Goal: Task Accomplishment & Management: Complete application form

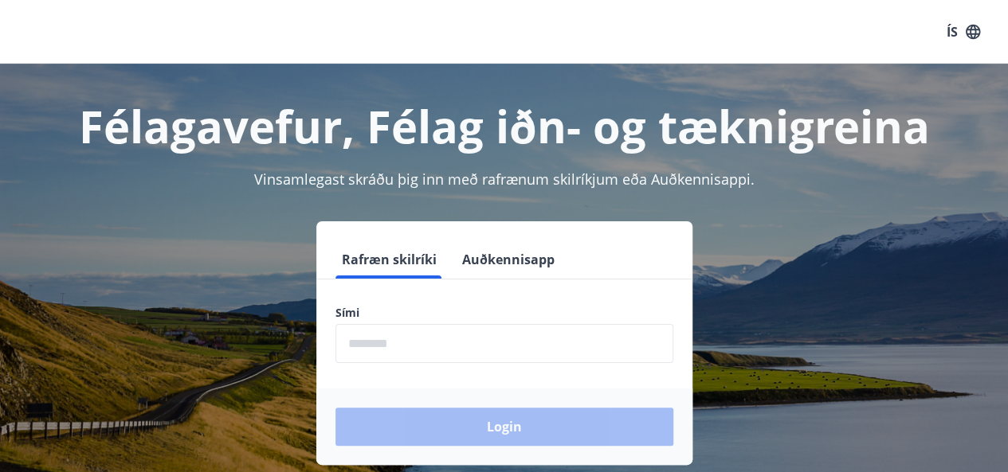
click at [457, 340] on input "phone" at bounding box center [504, 343] width 338 height 39
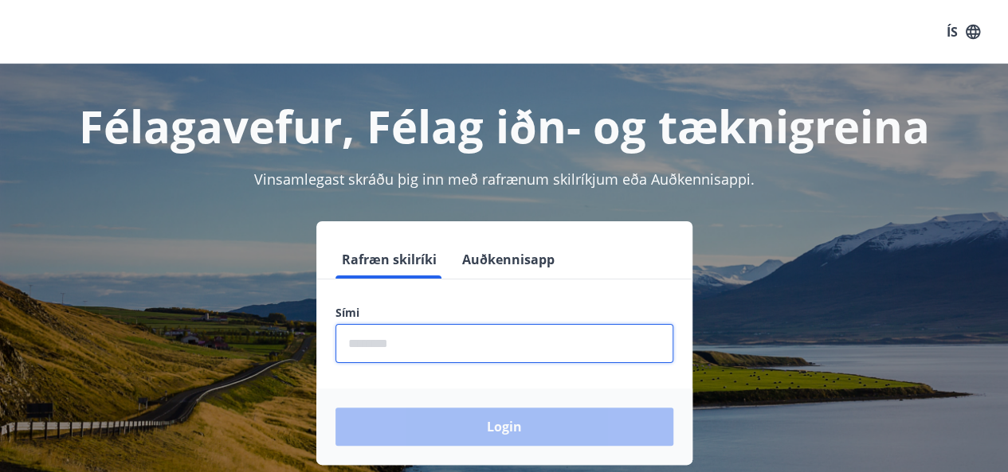
type input "********"
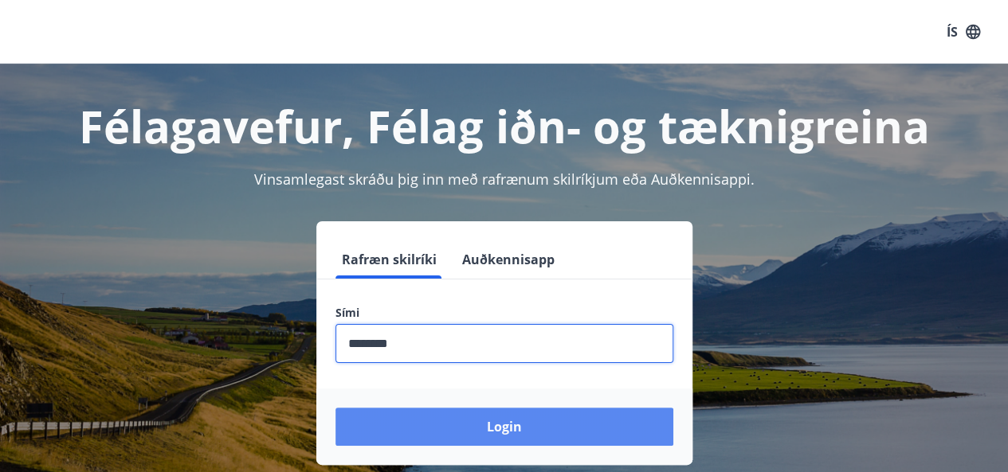
click at [596, 425] on button "Login" at bounding box center [504, 427] width 338 height 38
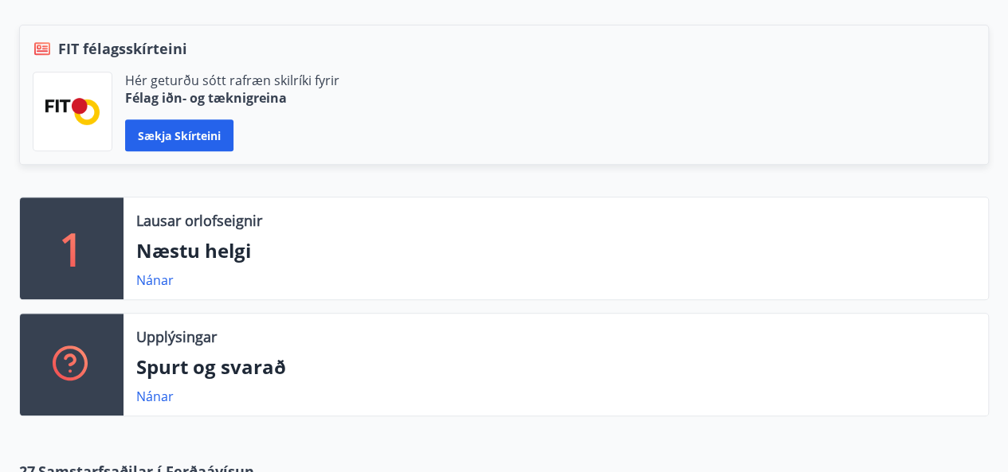
scroll to position [347, 0]
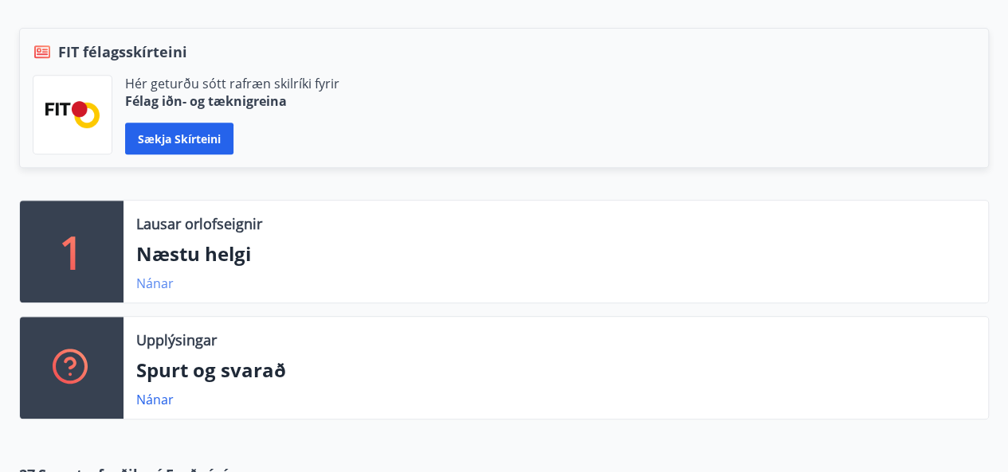
click at [155, 280] on link "Nánar" at bounding box center [154, 284] width 37 height 18
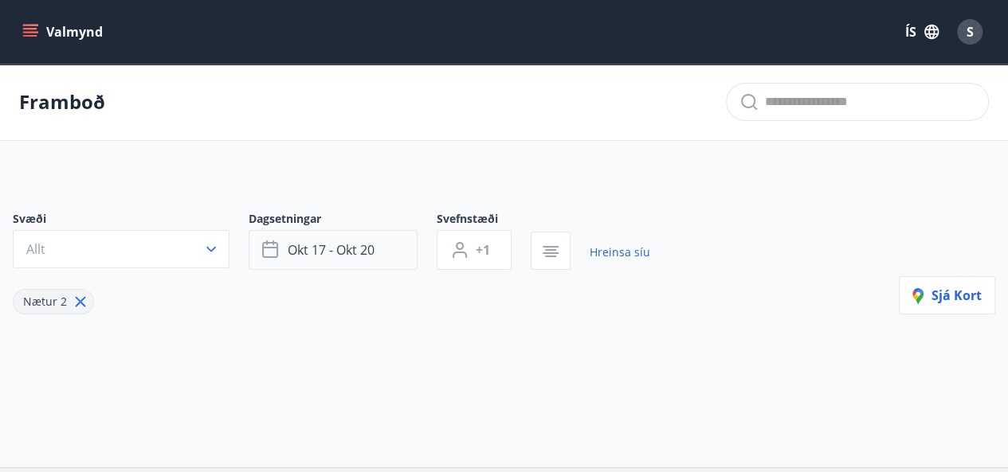
type input "*"
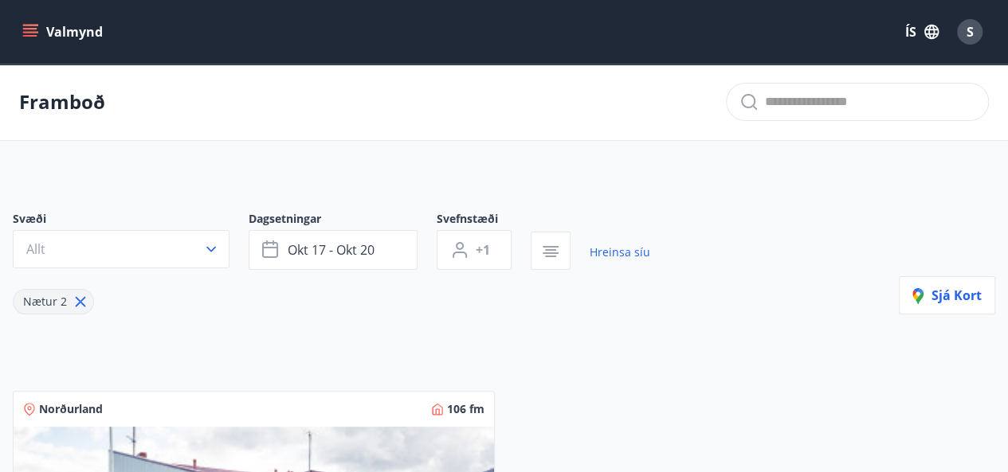
click at [36, 34] on icon "menu" at bounding box center [30, 32] width 16 height 16
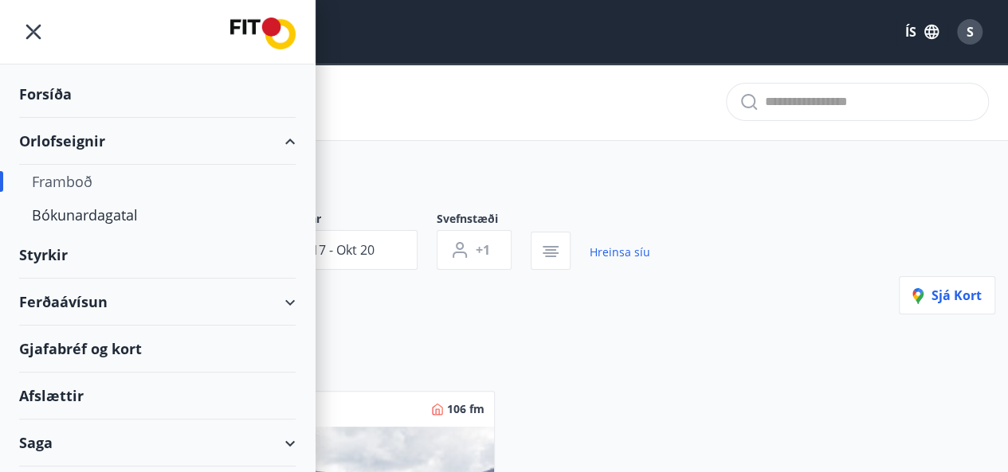
click at [58, 252] on div "Styrkir" at bounding box center [157, 255] width 276 height 47
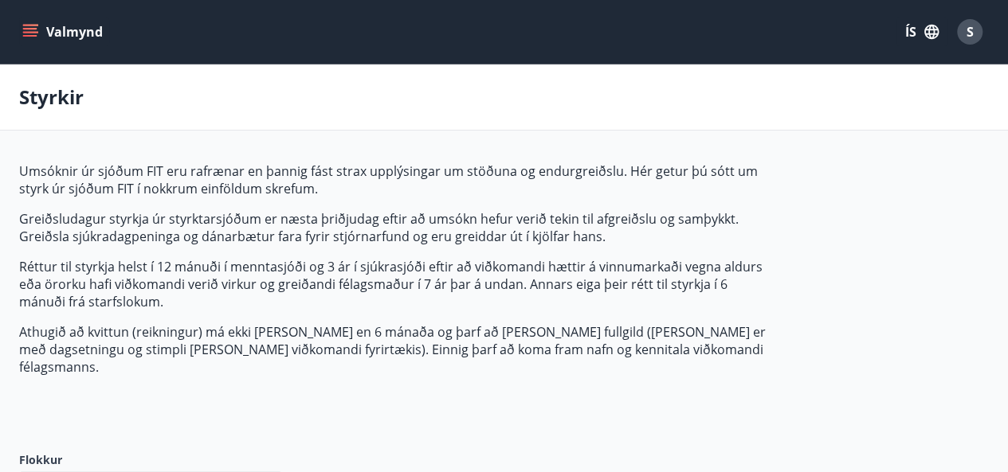
type input "***"
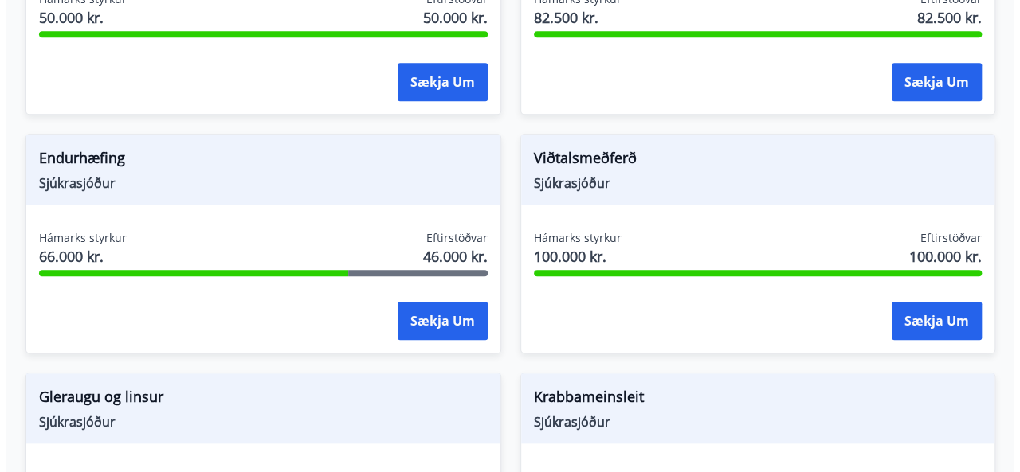
scroll to position [656, 0]
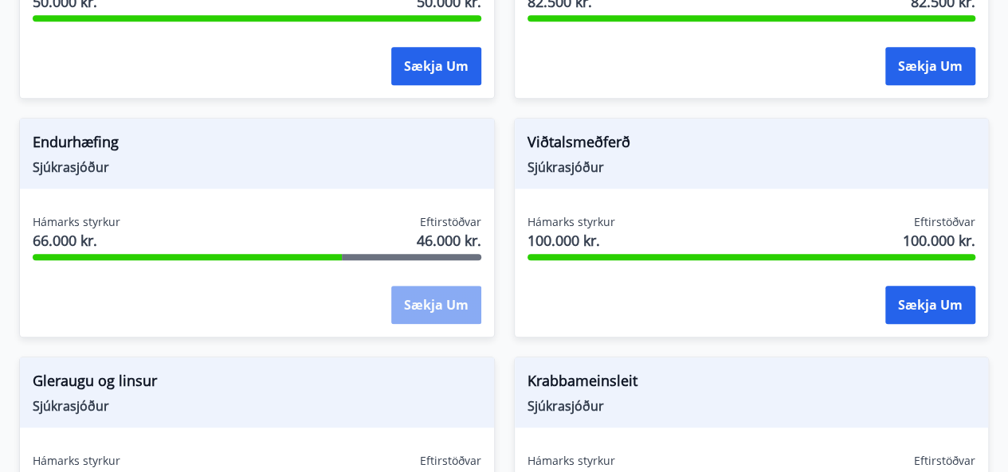
click at [425, 293] on button "Sækja um" at bounding box center [436, 305] width 90 height 38
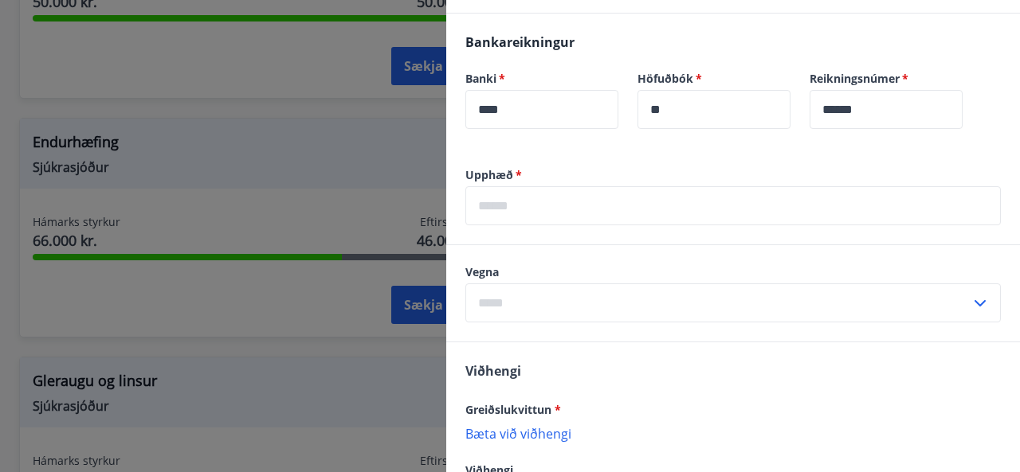
scroll to position [499, 0]
click at [618, 206] on input "text" at bounding box center [732, 207] width 535 height 39
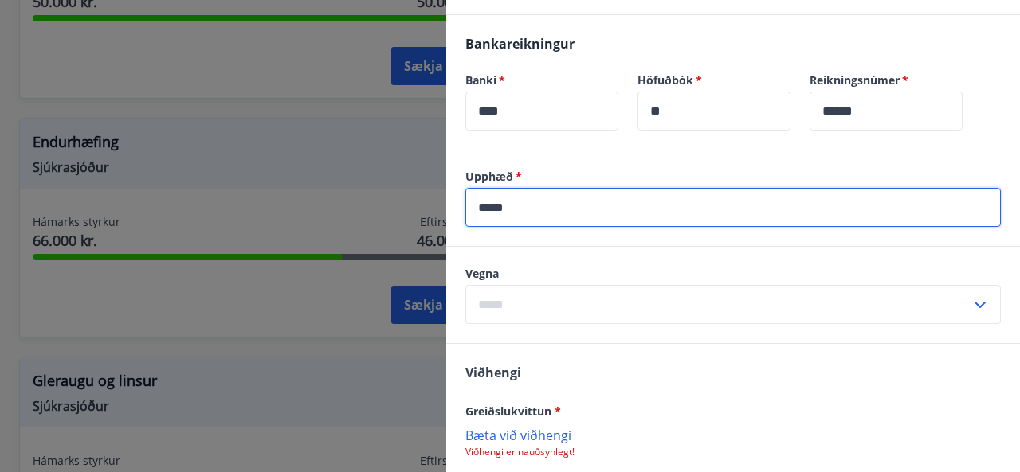
type input "*****"
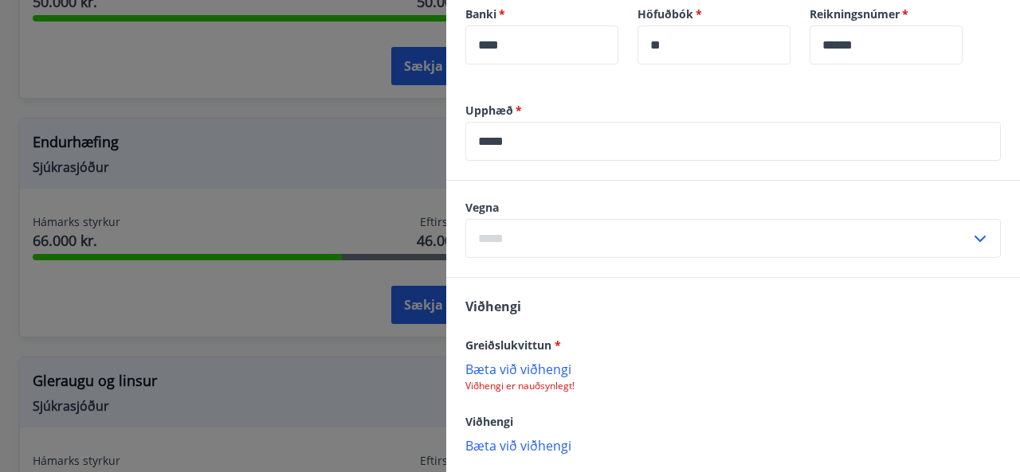
scroll to position [567, 0]
click at [970, 229] on icon at bounding box center [979, 237] width 19 height 19
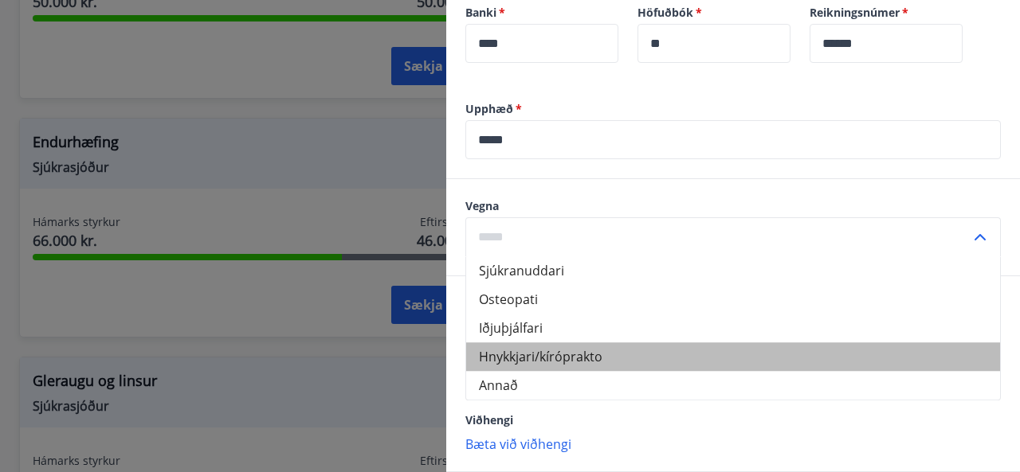
click at [777, 345] on li "Hnykkjari/kíróprakto" at bounding box center [733, 357] width 534 height 29
type input "**********"
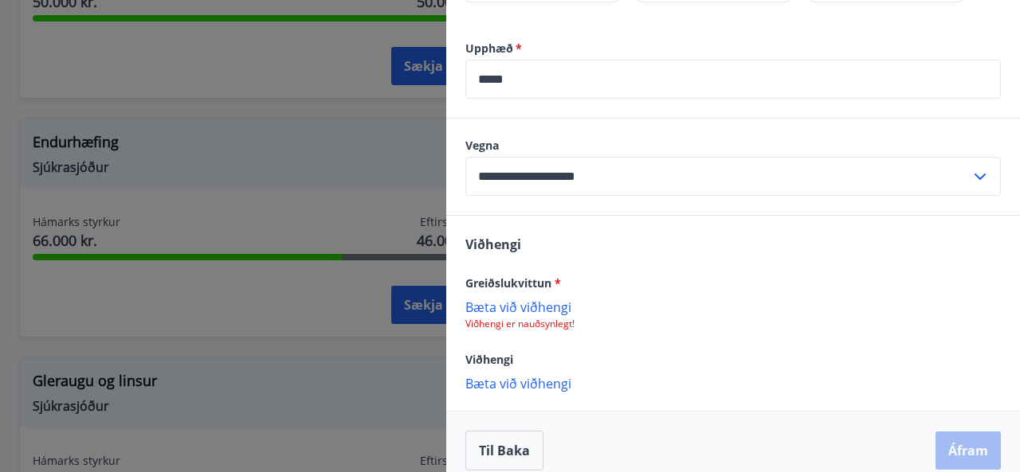
scroll to position [644, 0]
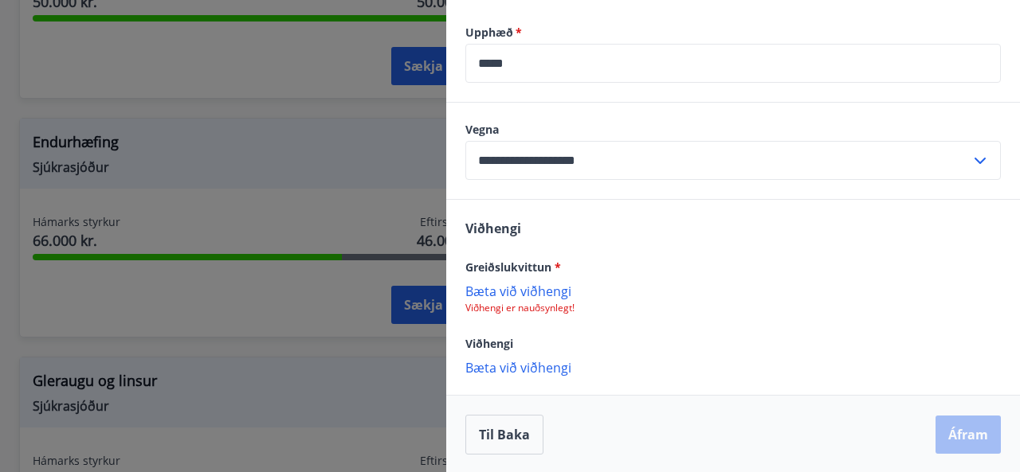
click at [550, 291] on p "Bæta við viðhengi" at bounding box center [732, 291] width 535 height 16
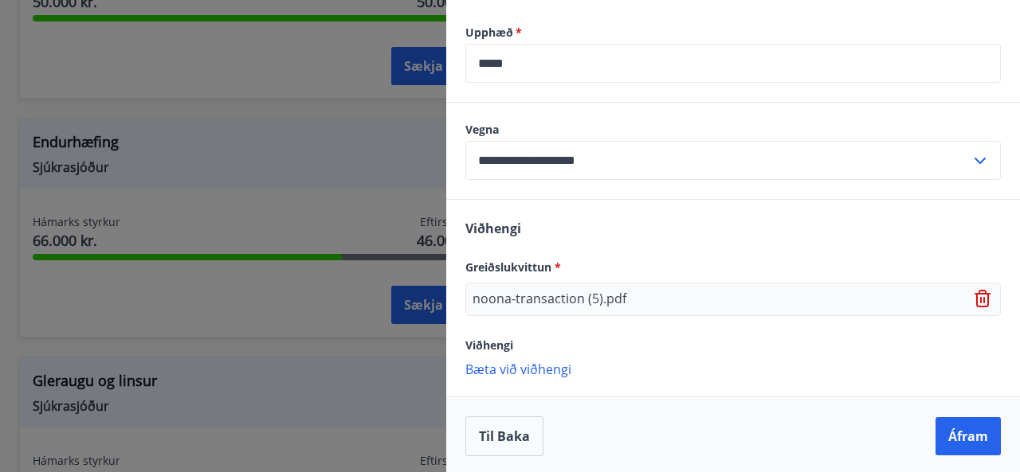
click at [535, 364] on p "Bæta við viðhengi" at bounding box center [732, 369] width 535 height 16
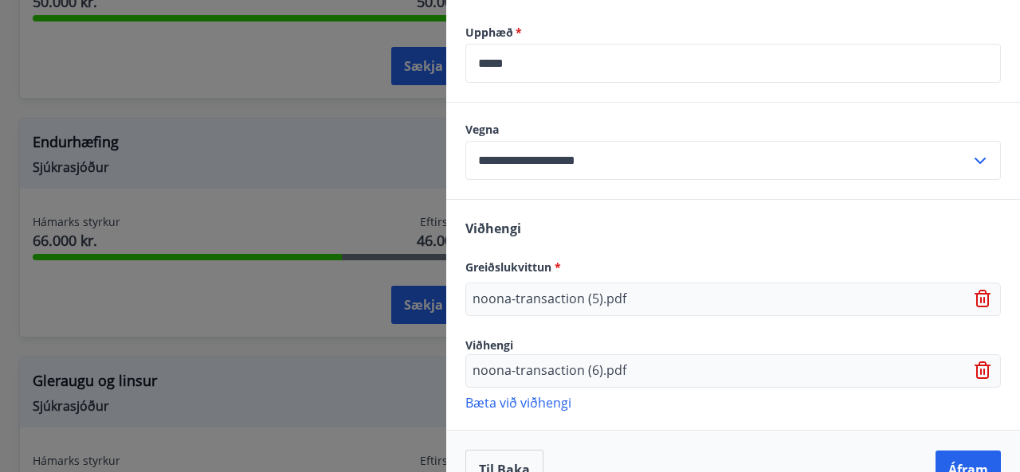
click at [543, 398] on p "Bæta við viðhengi" at bounding box center [732, 402] width 535 height 16
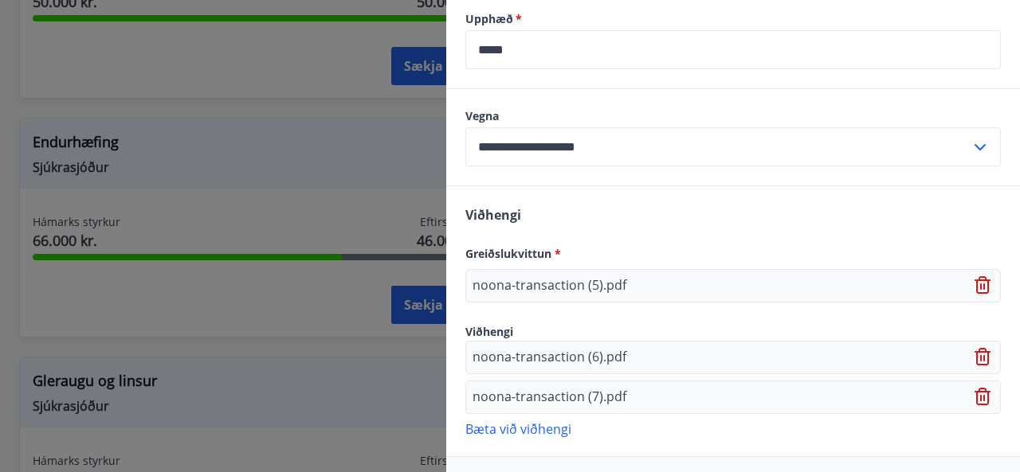
scroll to position [717, 0]
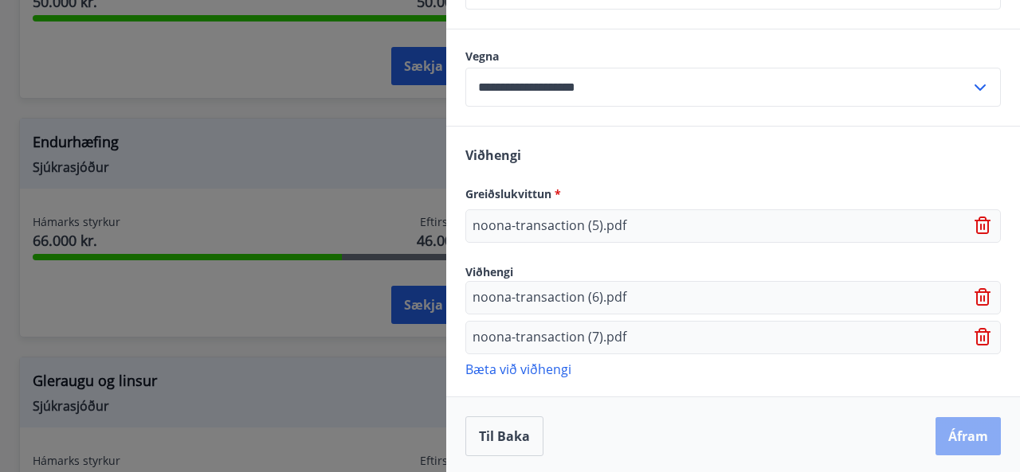
click at [958, 426] on button "Áfram" at bounding box center [967, 436] width 65 height 38
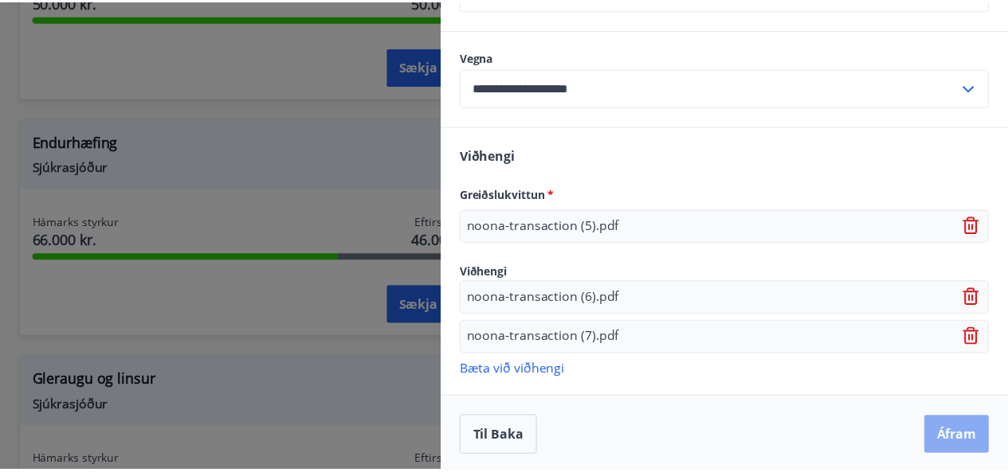
scroll to position [0, 0]
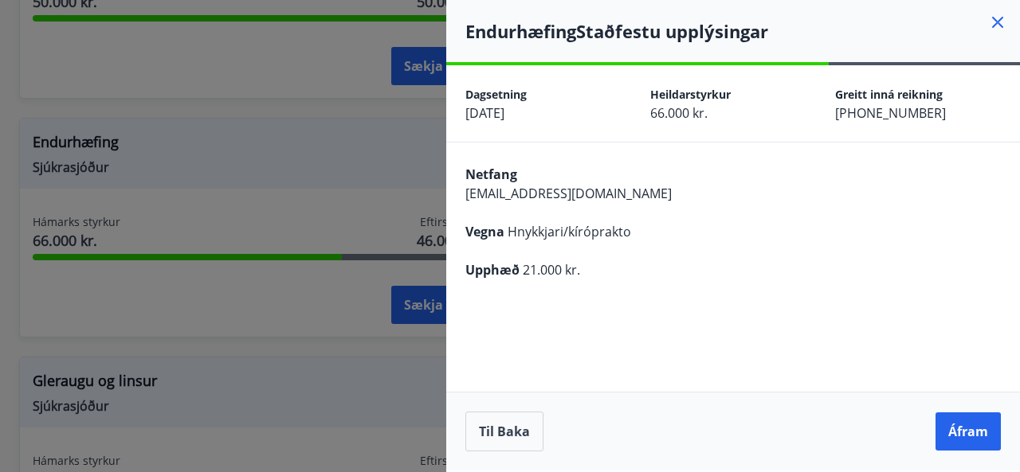
click at [958, 425] on button "Áfram" at bounding box center [967, 432] width 65 height 38
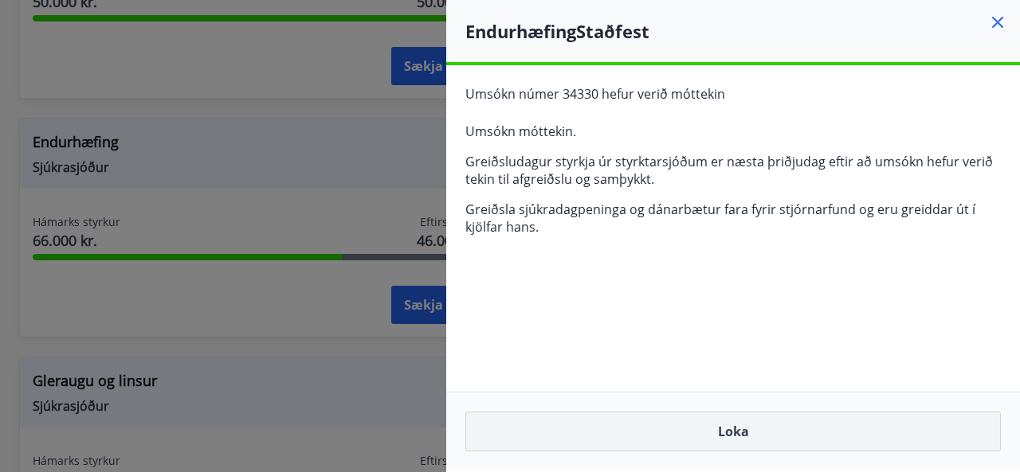
click at [809, 434] on button "Loka" at bounding box center [732, 432] width 535 height 40
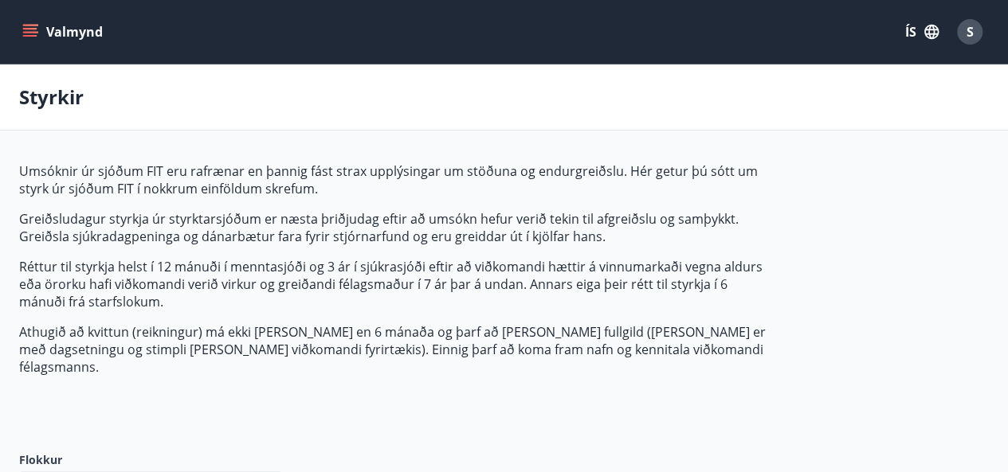
click at [29, 24] on icon "menu" at bounding box center [30, 32] width 16 height 16
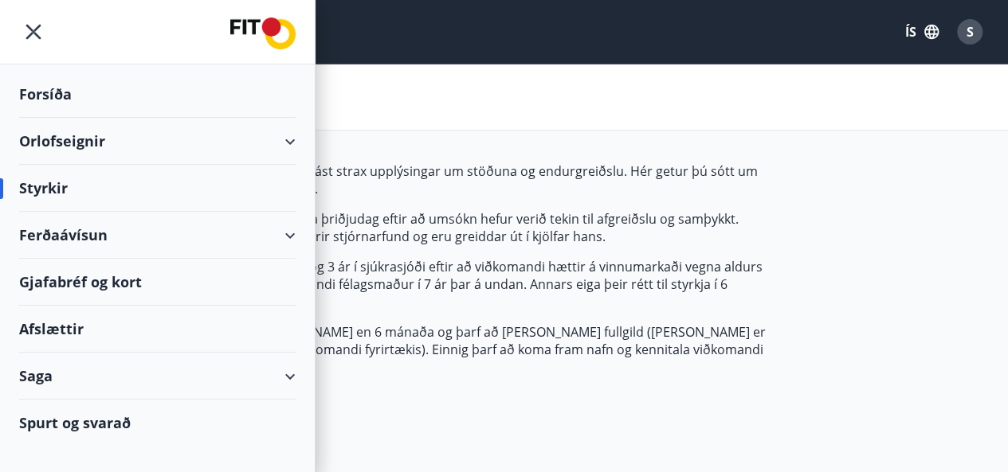
click at [292, 375] on div "Saga" at bounding box center [157, 376] width 276 height 47
click at [51, 88] on div "Forsíða" at bounding box center [157, 94] width 276 height 47
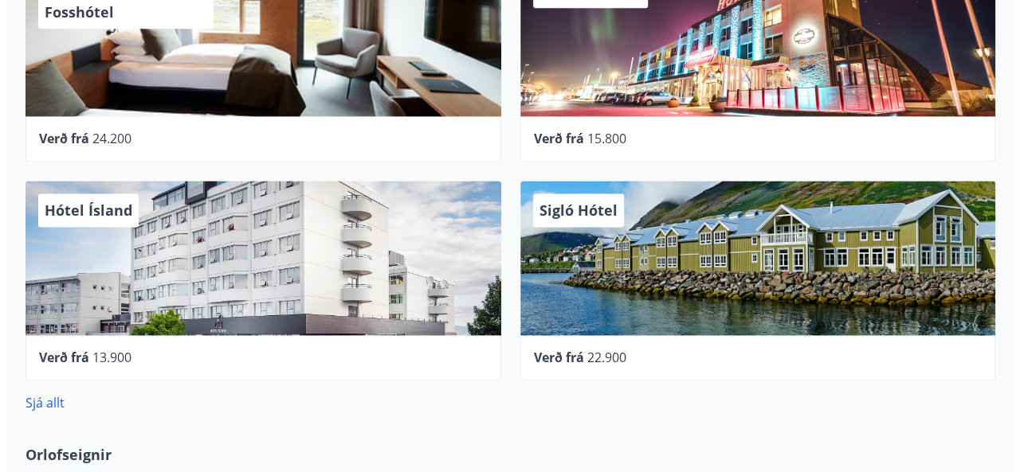
scroll to position [993, 0]
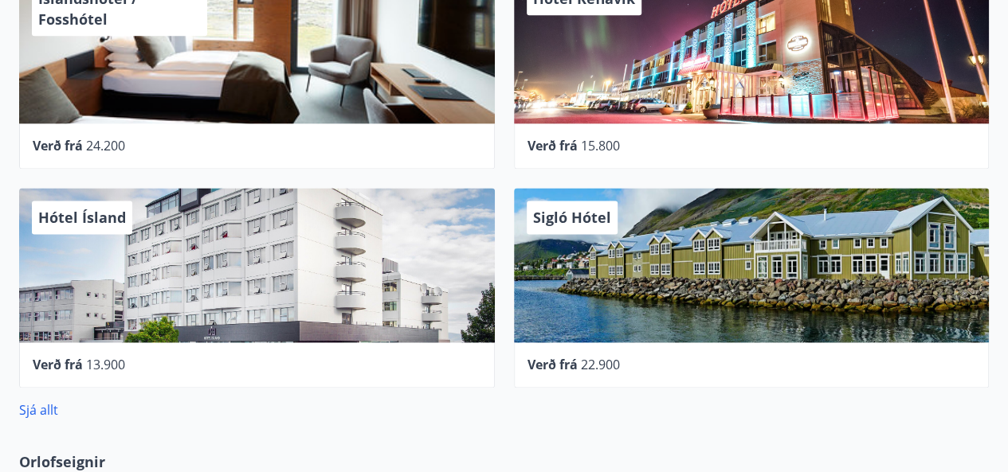
click at [604, 100] on div "Hótel Keflavík" at bounding box center [752, 46] width 476 height 155
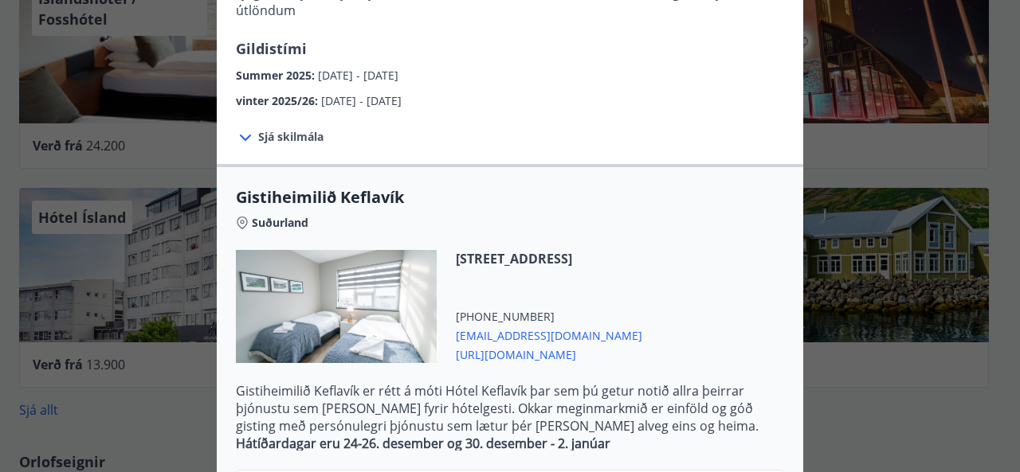
scroll to position [192, 0]
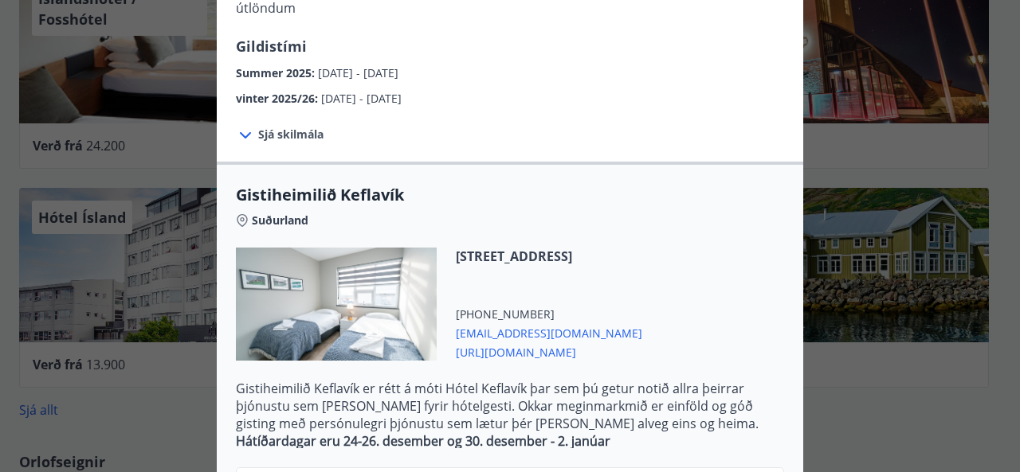
click at [240, 132] on icon at bounding box center [245, 135] width 11 height 6
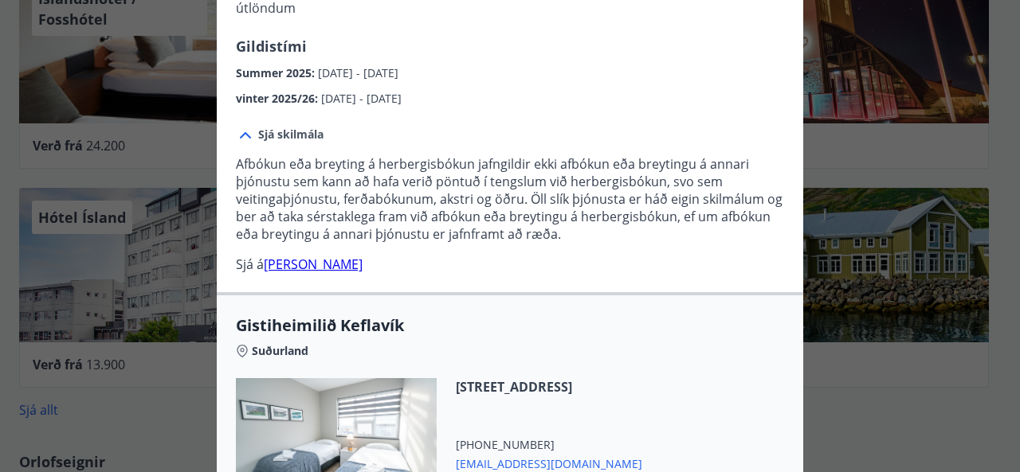
click at [825, 374] on div at bounding box center [510, 236] width 1020 height 472
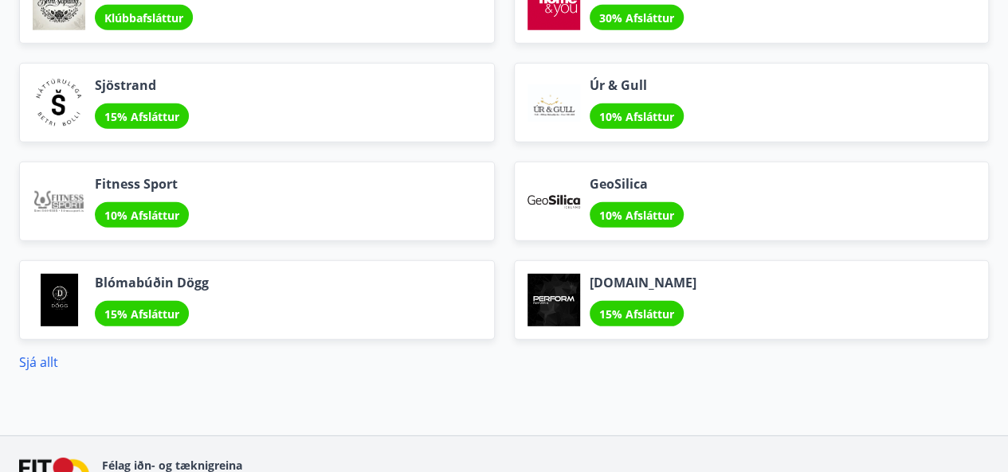
scroll to position [2298, 0]
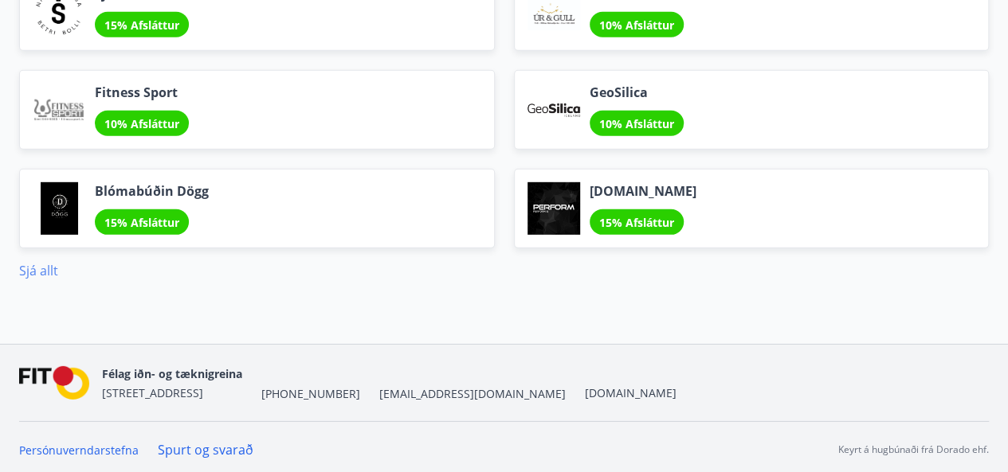
click at [37, 267] on link "Sjá allt" at bounding box center [38, 271] width 39 height 18
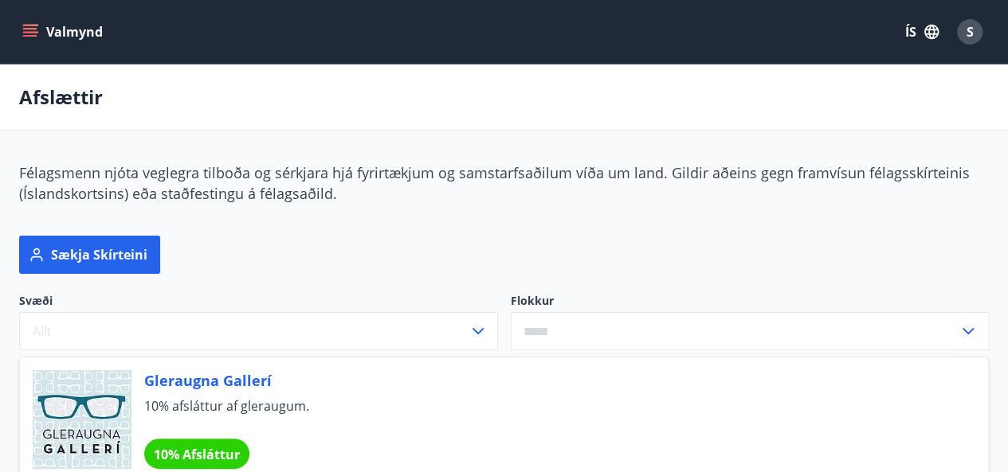
click at [964, 329] on icon at bounding box center [967, 331] width 11 height 6
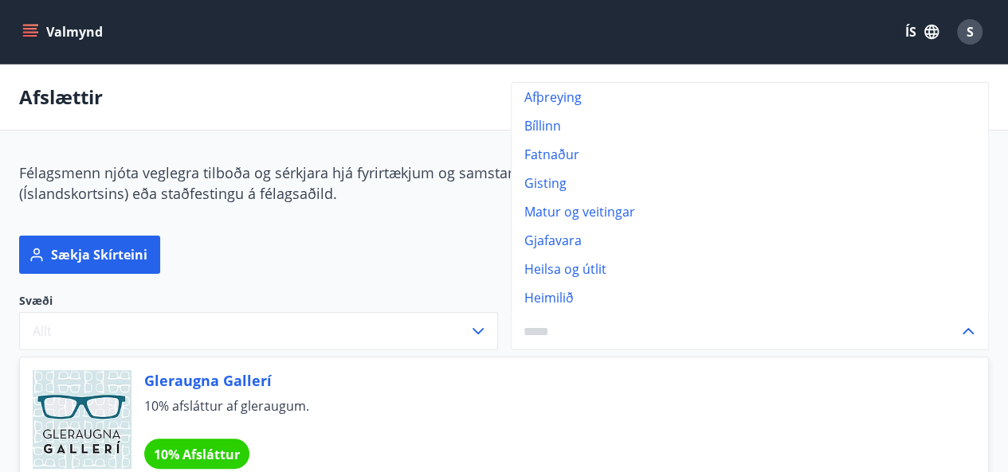
click at [578, 125] on li "Bíllinn" at bounding box center [749, 126] width 477 height 29
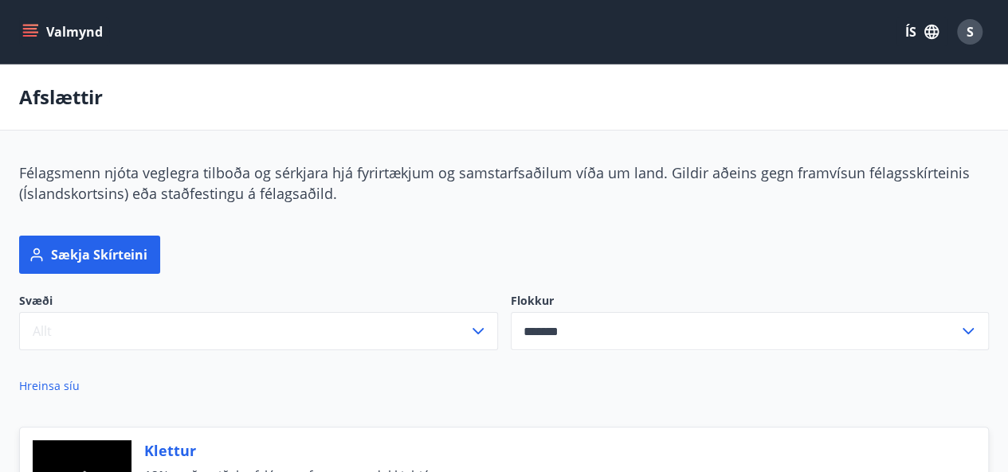
type input "*******"
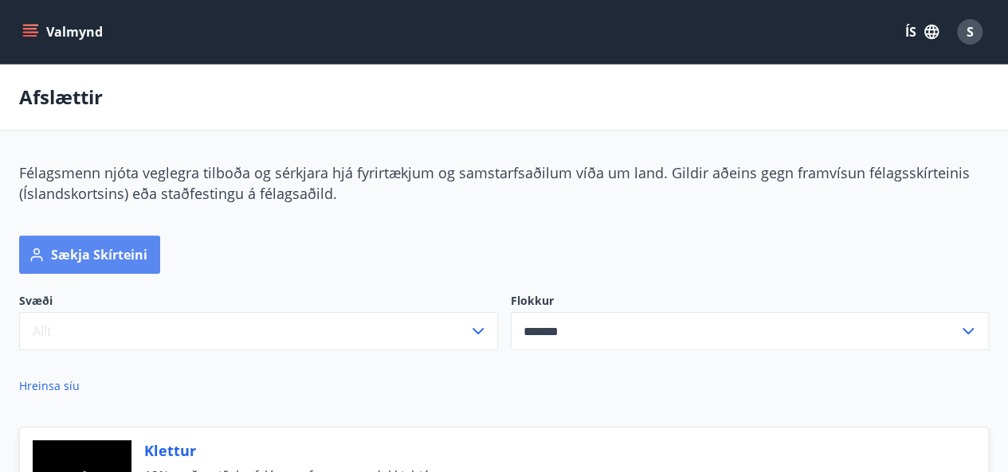
click at [116, 257] on button "Sækja skírteini" at bounding box center [89, 255] width 141 height 38
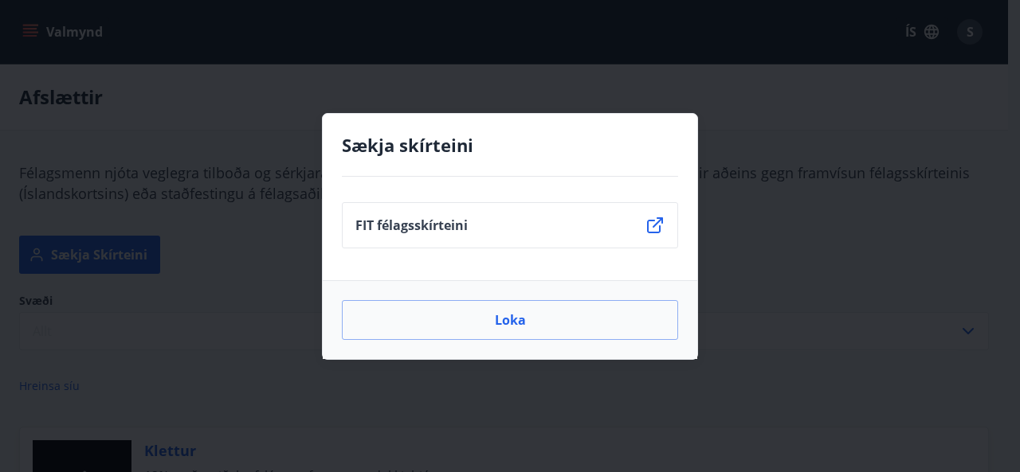
click at [656, 226] on icon at bounding box center [654, 225] width 19 height 19
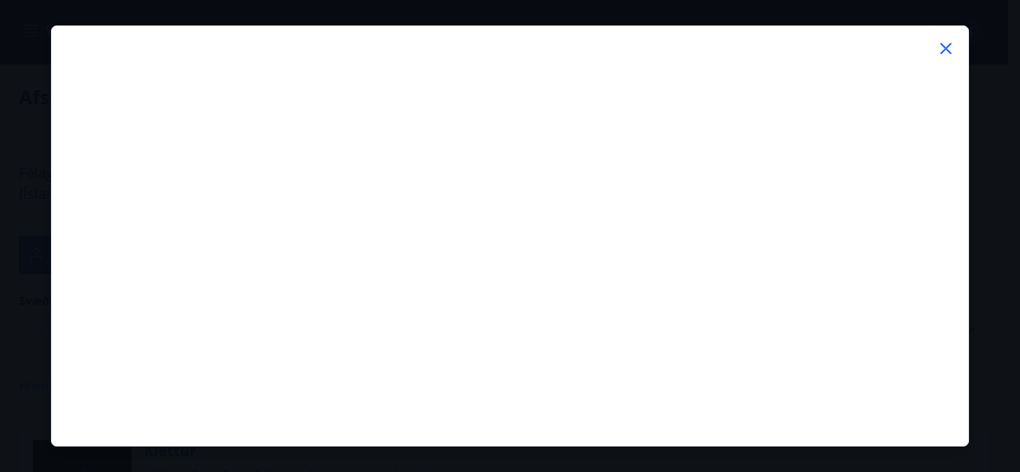
drag, startPoint x: 958, startPoint y: 147, endPoint x: 963, endPoint y: 175, distance: 28.3
click at [963, 175] on div at bounding box center [510, 245] width 916 height 401
click at [943, 50] on icon at bounding box center [945, 48] width 11 height 11
